Goal: Information Seeking & Learning: Learn about a topic

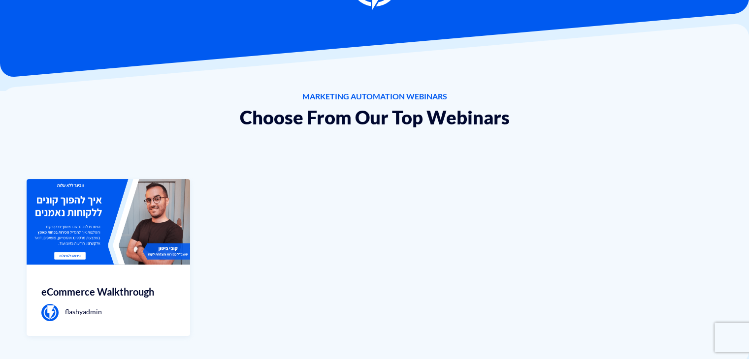
scroll to position [138, 0]
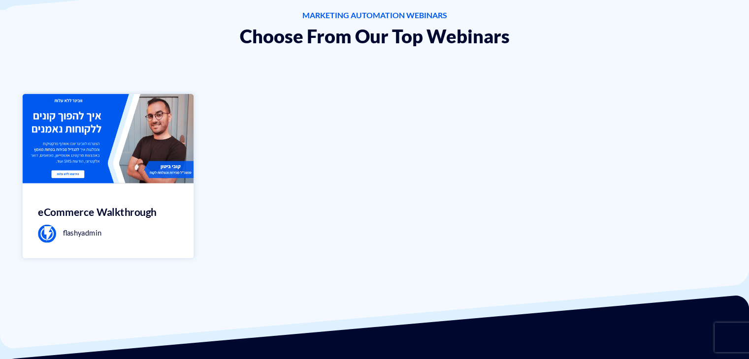
click at [173, 223] on div "eCommerce Walkthrough flashyadmin" at bounding box center [108, 221] width 171 height 75
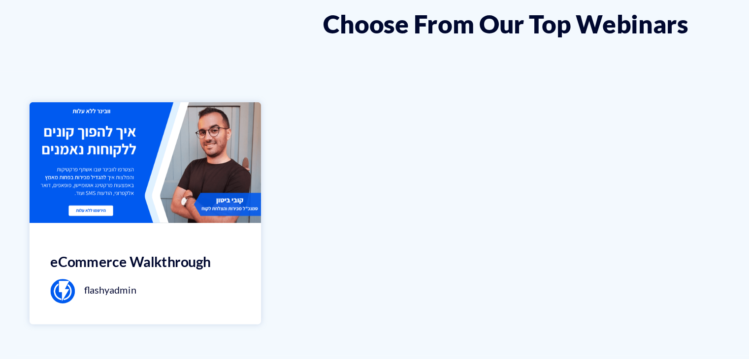
scroll to position [156, 0]
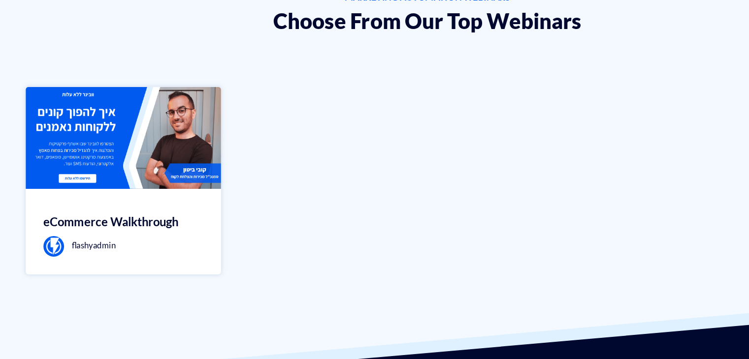
click at [141, 170] on div "eCommerce Walkthrough flashyadmin" at bounding box center [108, 203] width 171 height 75
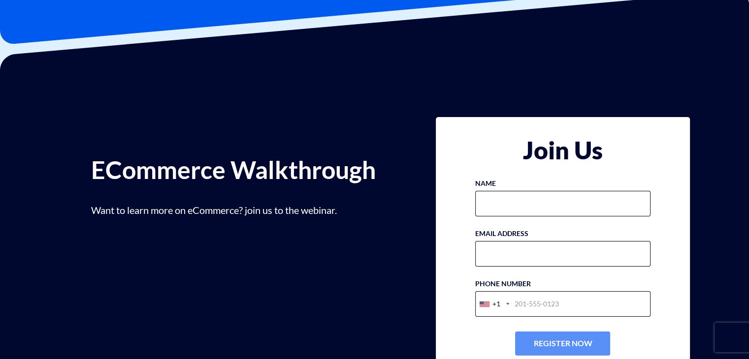
scroll to position [51, 0]
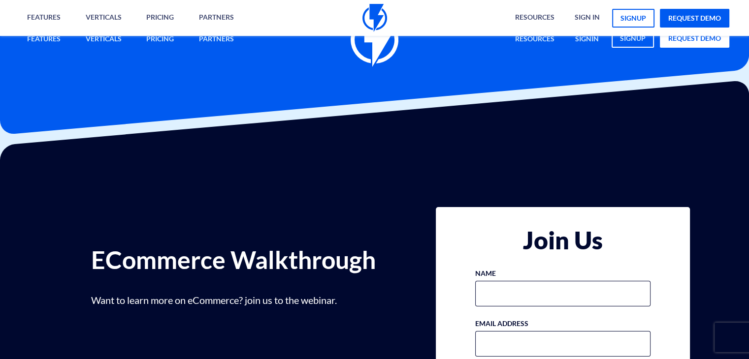
scroll to position [462, 0]
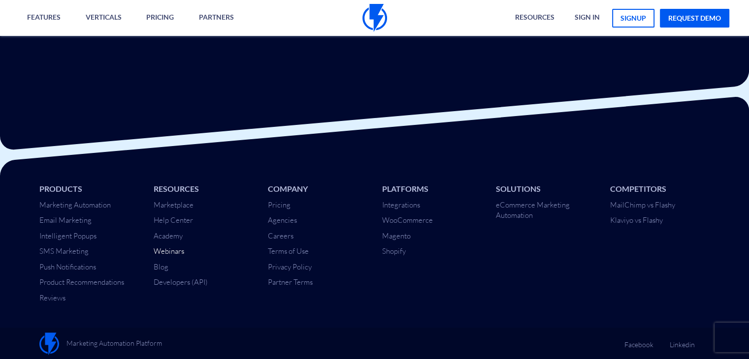
click at [183, 249] on link "Webinars" at bounding box center [169, 251] width 31 height 9
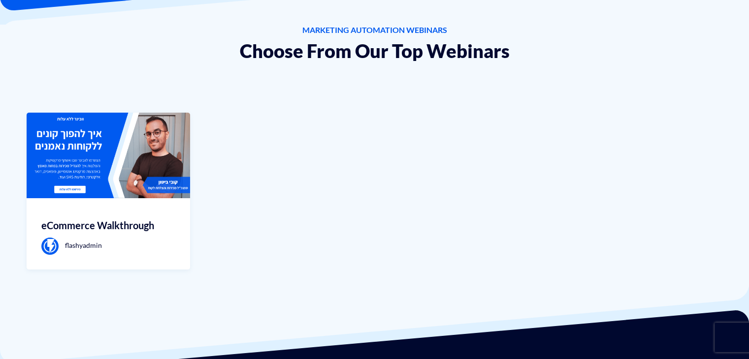
scroll to position [129, 0]
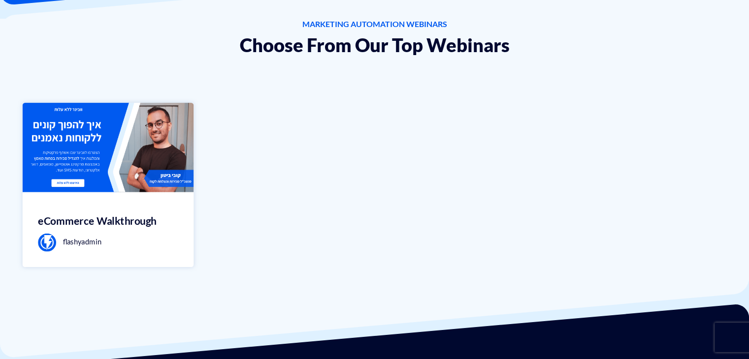
click at [100, 197] on div "eCommerce Walkthrough flashyadmin" at bounding box center [108, 230] width 171 height 75
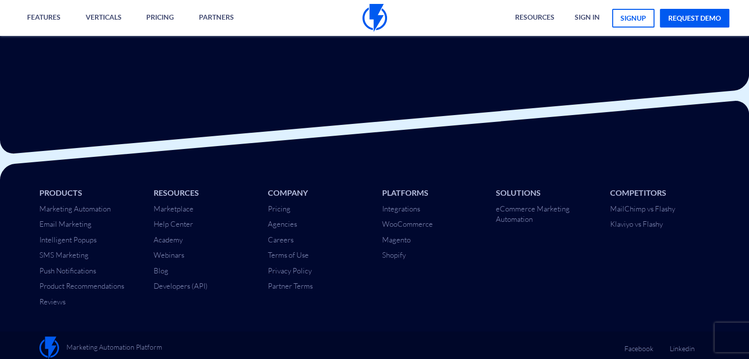
scroll to position [462, 0]
